Goal: Task Accomplishment & Management: Manage account settings

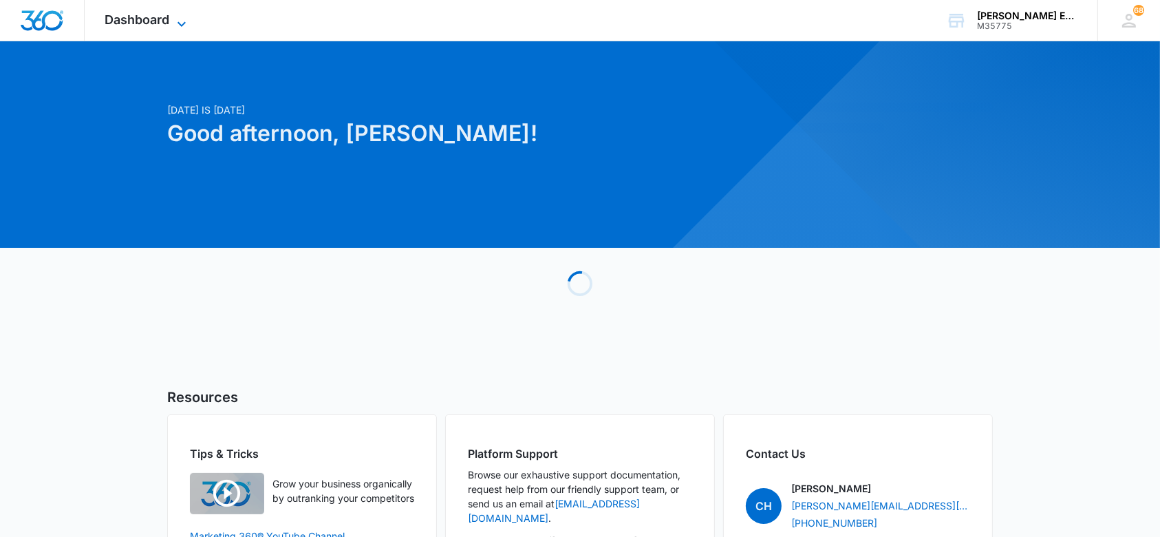
click at [178, 21] on icon at bounding box center [181, 24] width 17 height 17
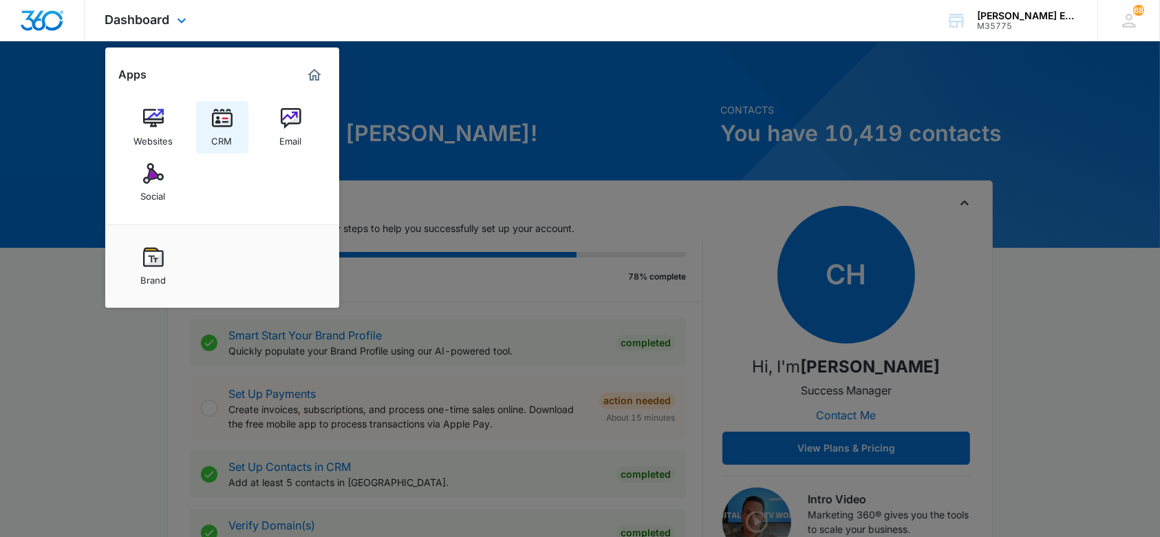
click at [226, 124] on img at bounding box center [222, 118] width 21 height 21
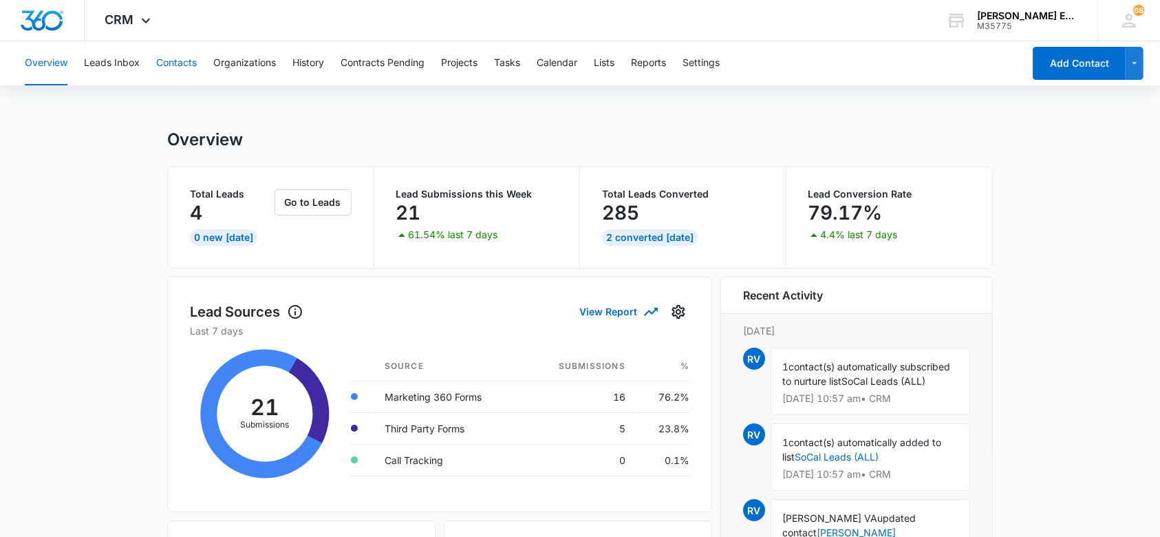
click at [188, 61] on button "Contacts" at bounding box center [176, 63] width 41 height 44
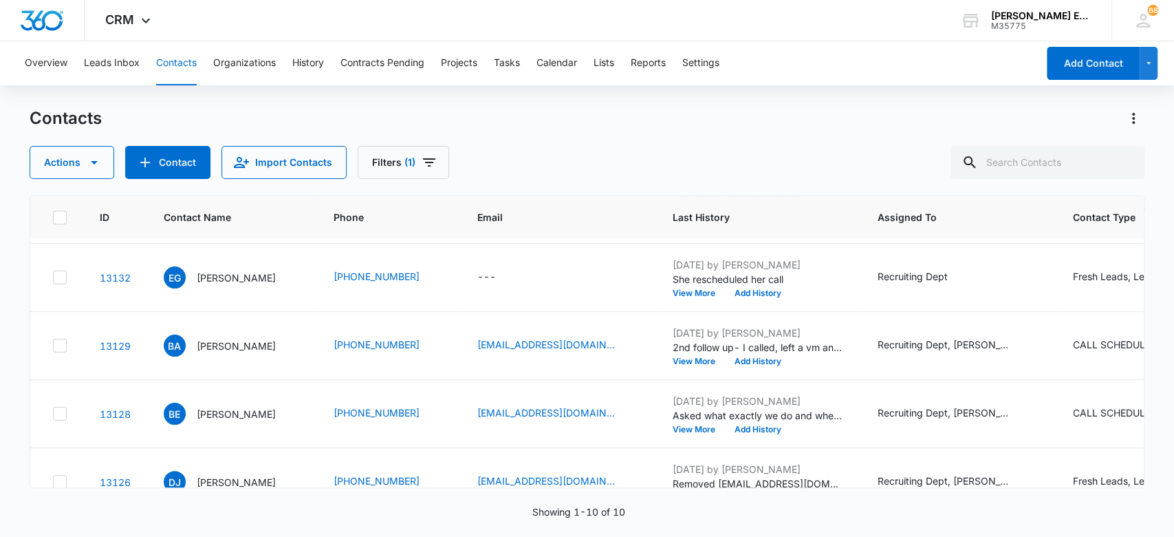
scroll to position [359, 0]
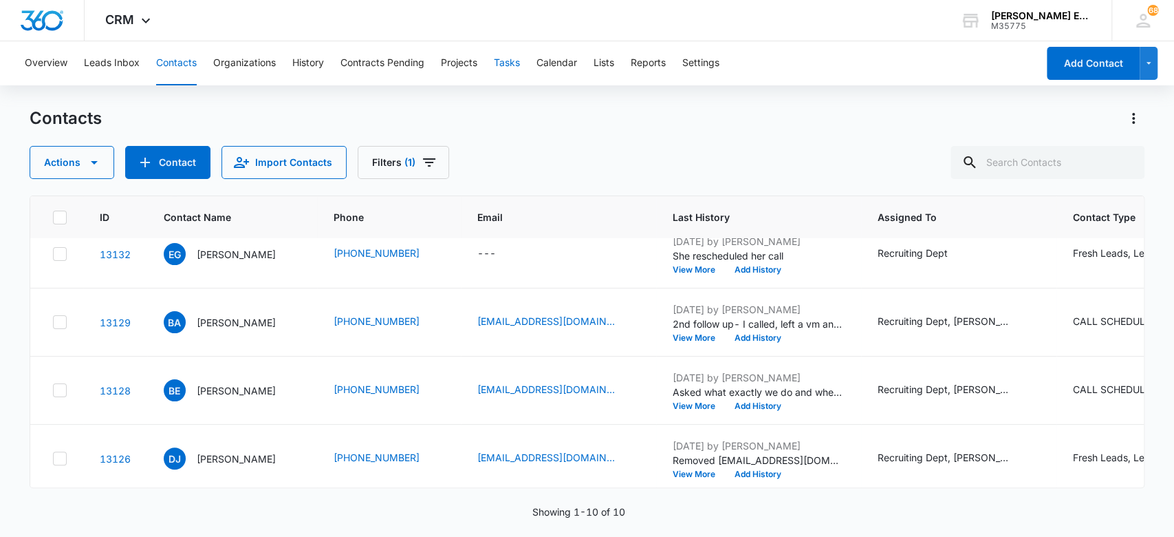
click at [505, 63] on button "Tasks" at bounding box center [507, 63] width 26 height 44
